Goal: Check status: Check status

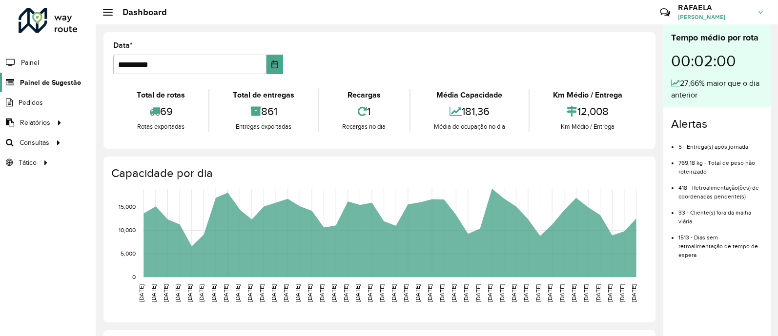
click at [65, 81] on span "Painel de Sugestão" at bounding box center [50, 83] width 61 height 10
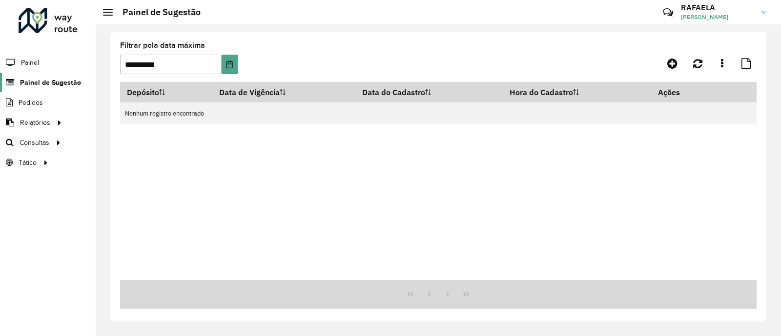
click at [44, 84] on span "Painel de Sugestão" at bounding box center [50, 83] width 61 height 10
click at [50, 81] on span "Painel de Sugestão" at bounding box center [50, 83] width 61 height 10
click at [232, 65] on icon "Choose Date" at bounding box center [229, 65] width 6 height 8
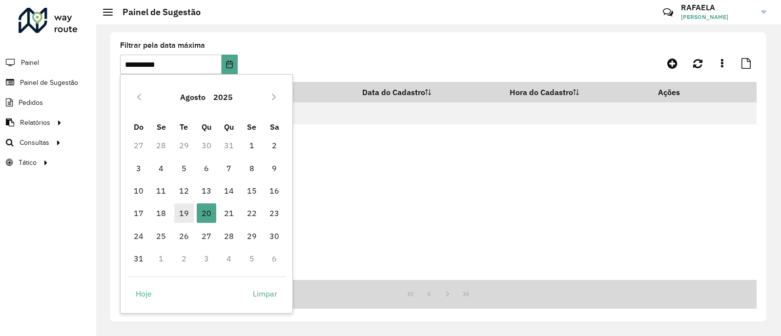
click at [184, 213] on span "19" at bounding box center [184, 213] width 20 height 20
type input "**********"
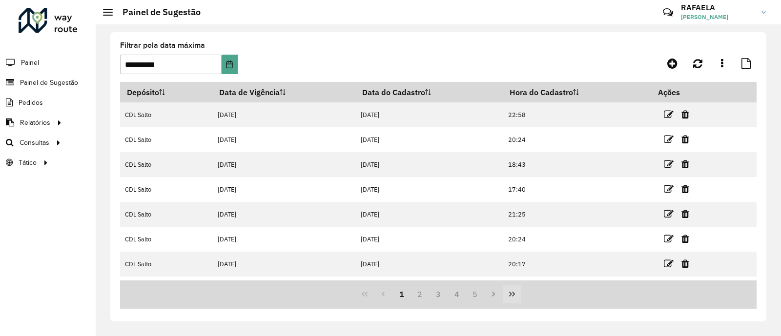
click at [512, 294] on icon "Last Page" at bounding box center [512, 294] width 8 height 8
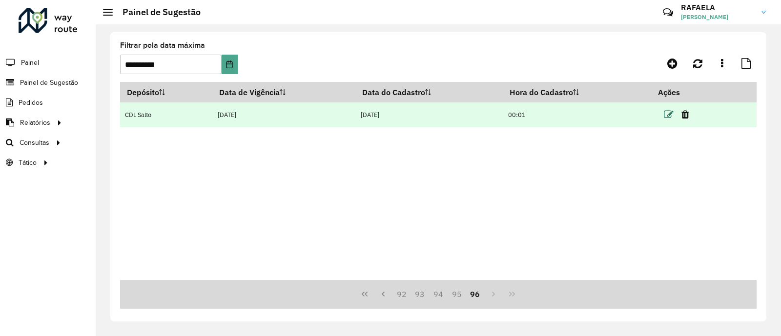
click at [668, 118] on icon at bounding box center [669, 115] width 10 height 10
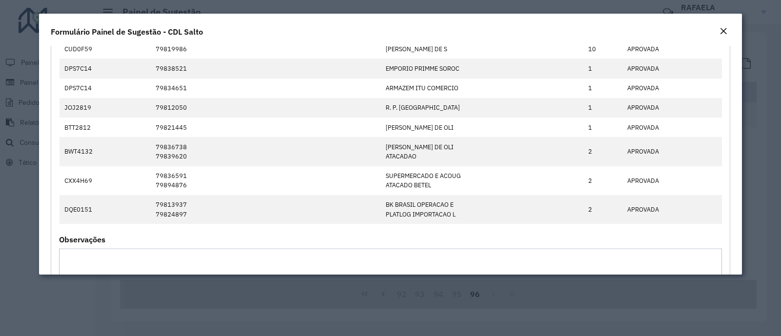
scroll to position [121, 0]
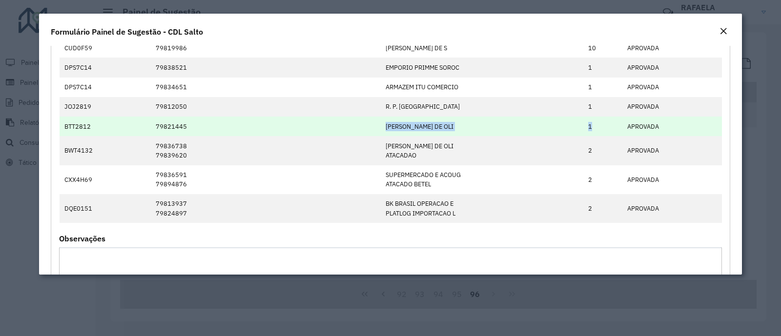
drag, startPoint x: 293, startPoint y: 125, endPoint x: 607, endPoint y: 121, distance: 314.3
click at [607, 121] on tr "BTT2812 79821445 [PERSON_NAME] DE OLI 1 APROVADA" at bounding box center [391, 127] width 662 height 20
drag, startPoint x: 109, startPoint y: 120, endPoint x: 705, endPoint y: 130, distance: 595.8
click at [705, 130] on tr "BTT2812 79821445 [PERSON_NAME] DE OLI 1 APROVADA" at bounding box center [391, 127] width 662 height 20
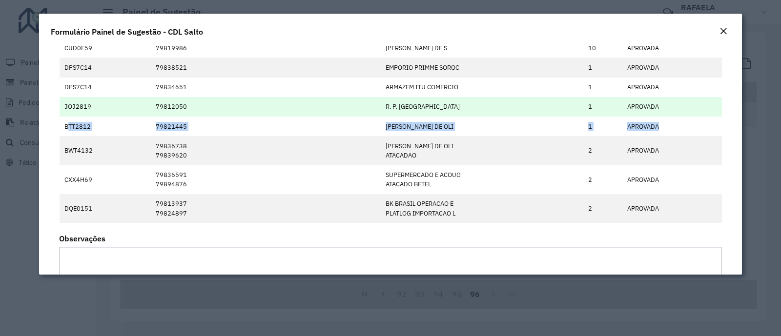
drag, startPoint x: 66, startPoint y: 129, endPoint x: 657, endPoint y: 113, distance: 591.1
click at [660, 114] on tbody "NTP4A76 79815685 79816432 CHOPP FESTAS E EVENT ALTASHORAS 2 APROVADA CUD0F59 79…" at bounding box center [391, 116] width 662 height 214
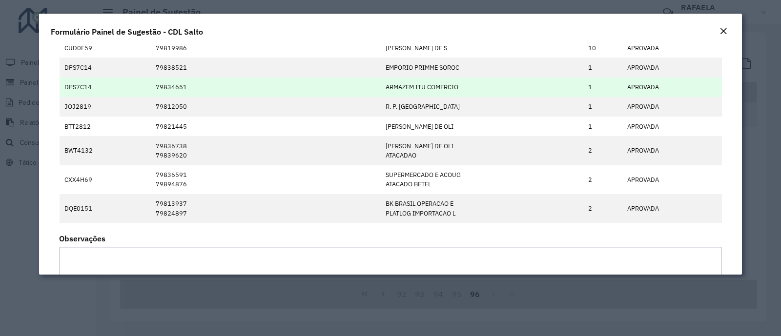
click at [200, 94] on td "79834651" at bounding box center [266, 88] width 230 height 20
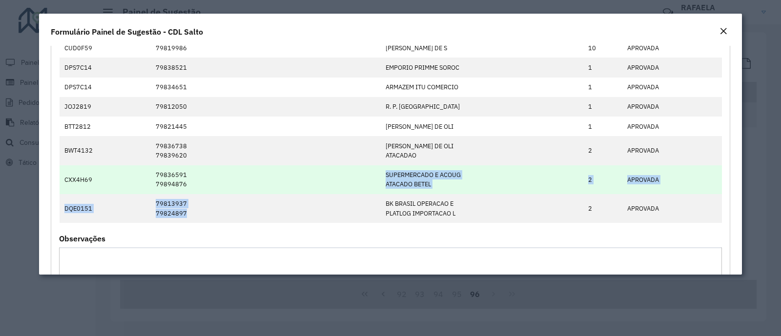
drag, startPoint x: 228, startPoint y: 218, endPoint x: 362, endPoint y: 174, distance: 141.2
click at [359, 177] on tbody "NTP4A76 79815685 79816432 CHOPP FESTAS E EVENT ALTASHORAS 2 APROVADA CUD0F59 79…" at bounding box center [391, 116] width 662 height 214
click at [384, 175] on td "SUPERMERCADO E ACOUG ATACADO BETEL" at bounding box center [481, 179] width 202 height 29
